Goal: Book appointment/travel/reservation

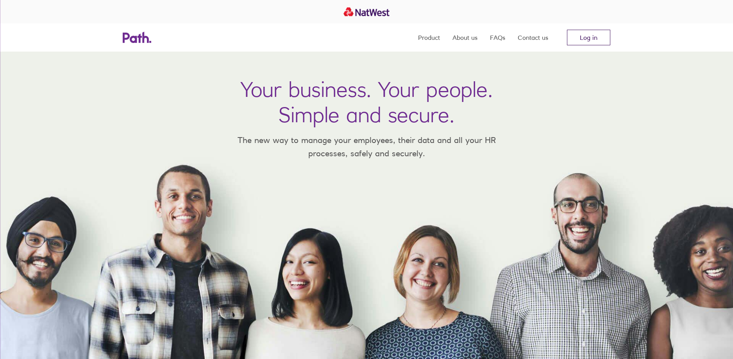
click at [588, 36] on link "Log in" at bounding box center [588, 38] width 43 height 16
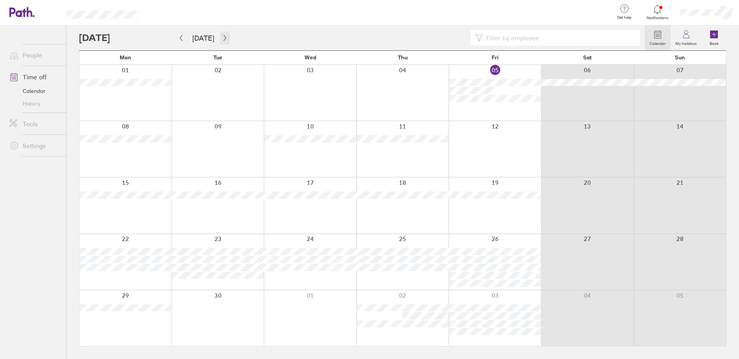
click at [224, 38] on icon "button" at bounding box center [225, 38] width 6 height 6
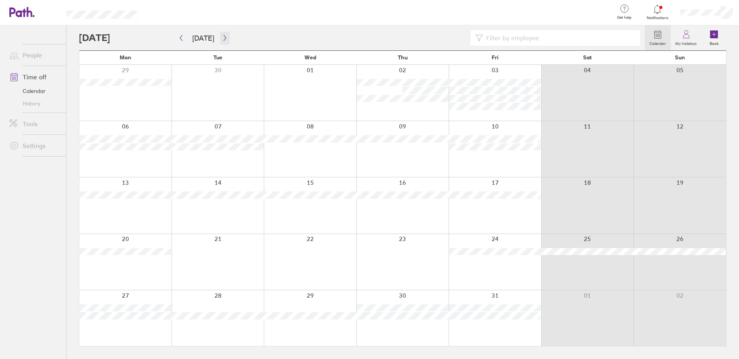
click at [224, 35] on icon "button" at bounding box center [225, 38] width 2 height 6
click at [410, 263] on div at bounding box center [402, 262] width 93 height 56
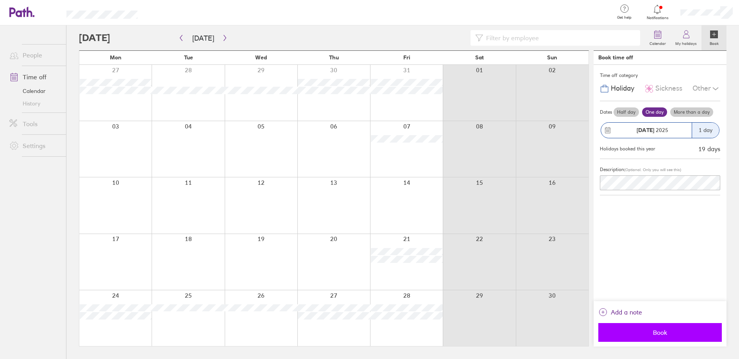
click at [661, 335] on span "Book" at bounding box center [660, 332] width 113 height 7
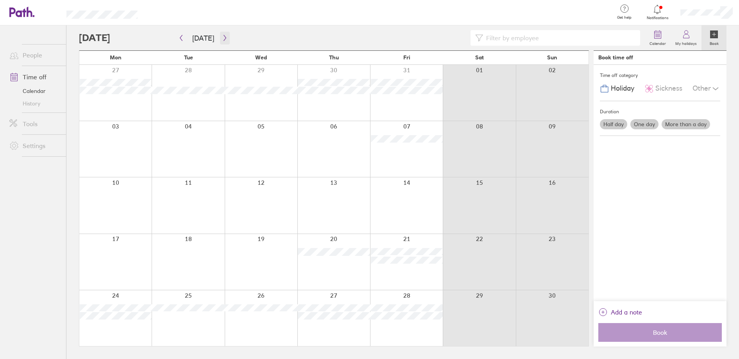
click at [224, 36] on icon "button" at bounding box center [225, 38] width 2 height 6
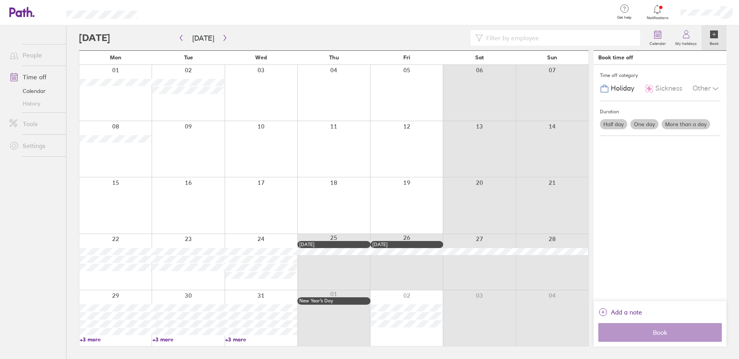
click at [265, 197] on div at bounding box center [261, 205] width 73 height 56
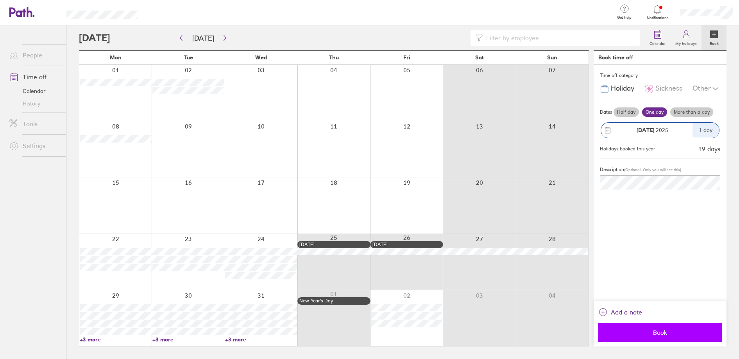
click at [661, 333] on span "Book" at bounding box center [660, 332] width 113 height 7
